Goal: Task Accomplishment & Management: Use online tool/utility

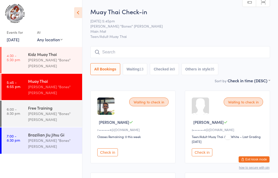
click at [128, 52] on input "search" at bounding box center [180, 52] width 180 height 12
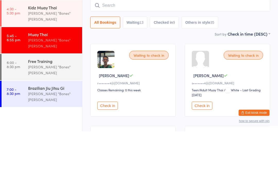
click at [49, 105] on div "Free Training" at bounding box center [53, 108] width 50 height 6
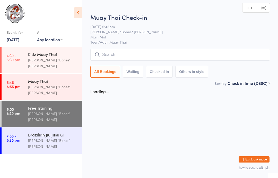
click at [55, 137] on div "[PERSON_NAME] "Bones" [PERSON_NAME]" at bounding box center [53, 143] width 50 height 12
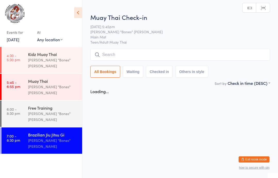
click at [134, 53] on input "search" at bounding box center [180, 55] width 180 height 12
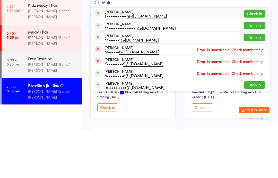
type input "Mati"
click at [254, 59] on button "Check in" at bounding box center [254, 62] width 21 height 7
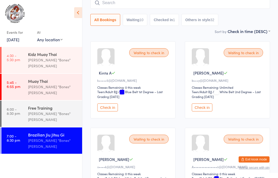
click at [129, 4] on input "search" at bounding box center [180, 3] width 180 height 12
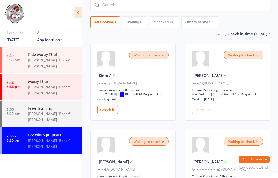
scroll to position [47, 0]
type input "[PERSON_NAME]"
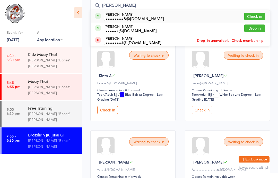
scroll to position [46, 0]
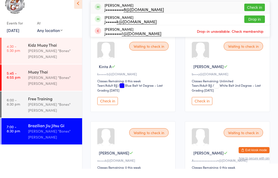
click at [248, 13] on button "Check in" at bounding box center [254, 16] width 21 height 7
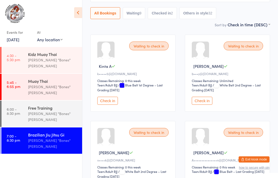
click at [111, 100] on button "Check in" at bounding box center [107, 101] width 21 height 8
